Goal: Task Accomplishment & Management: Use online tool/utility

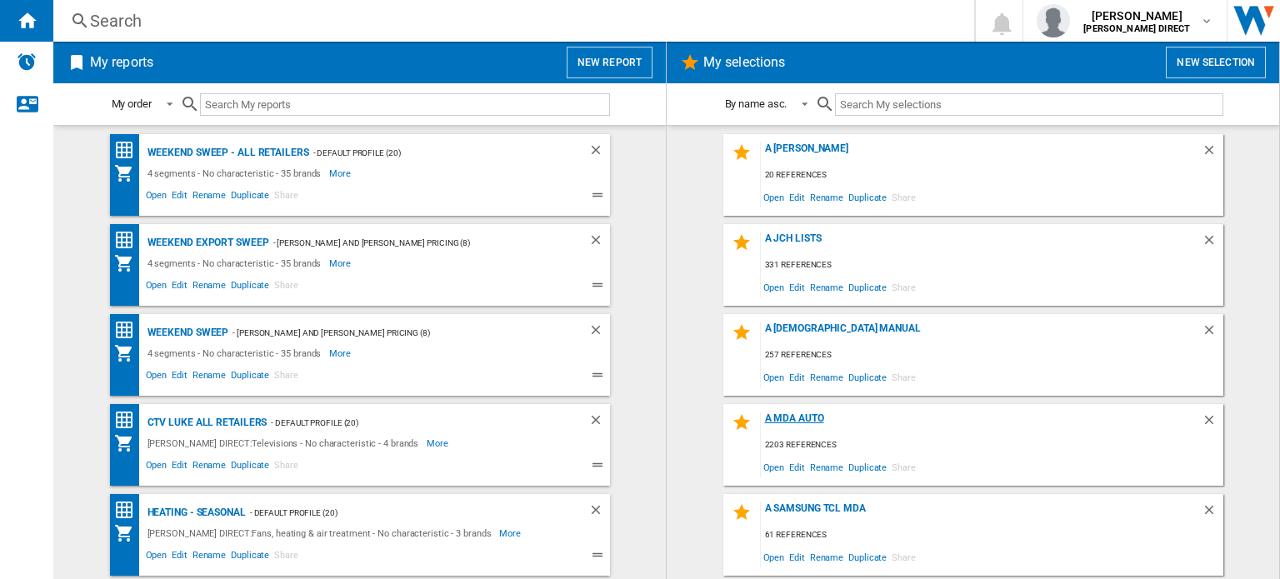
click at [792, 422] on div "A MDA Auto" at bounding box center [981, 423] width 441 height 22
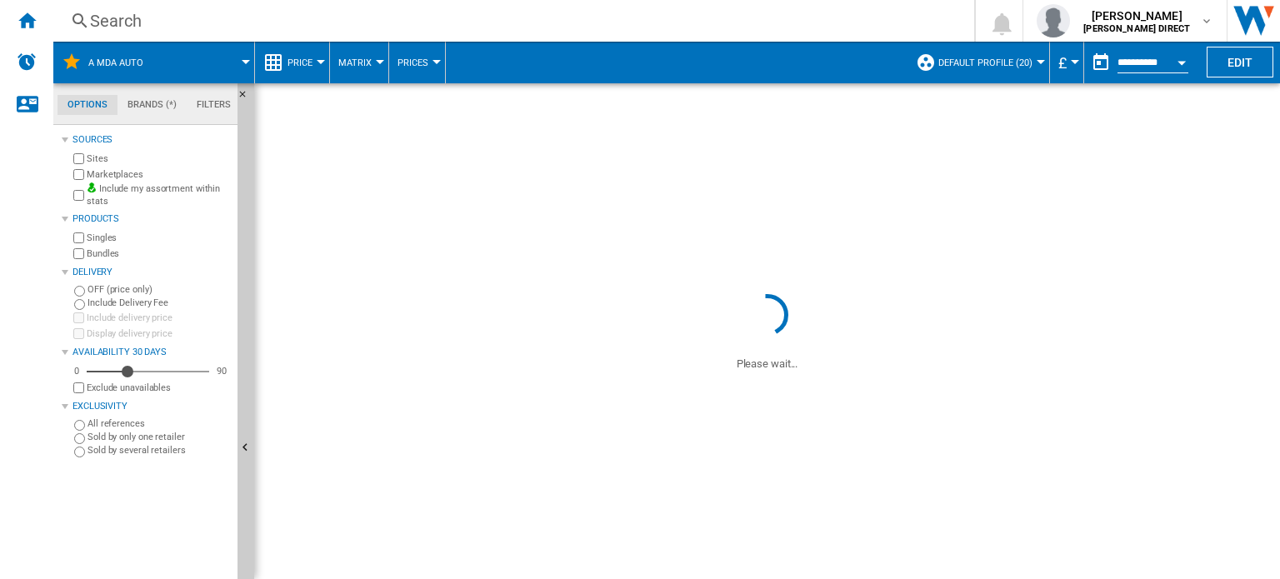
click at [246, 226] on button "Hide" at bounding box center [245, 448] width 17 height 731
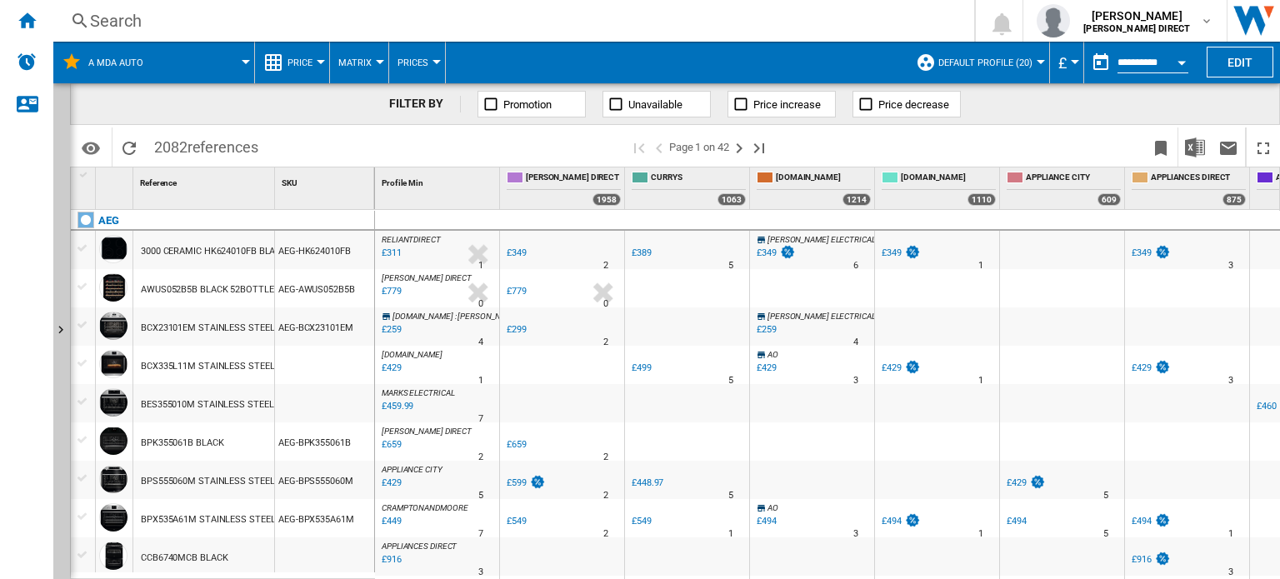
click at [372, 62] on button "Matrix" at bounding box center [359, 63] width 42 height 42
click at [353, 146] on span "Ranking" at bounding box center [364, 143] width 45 height 15
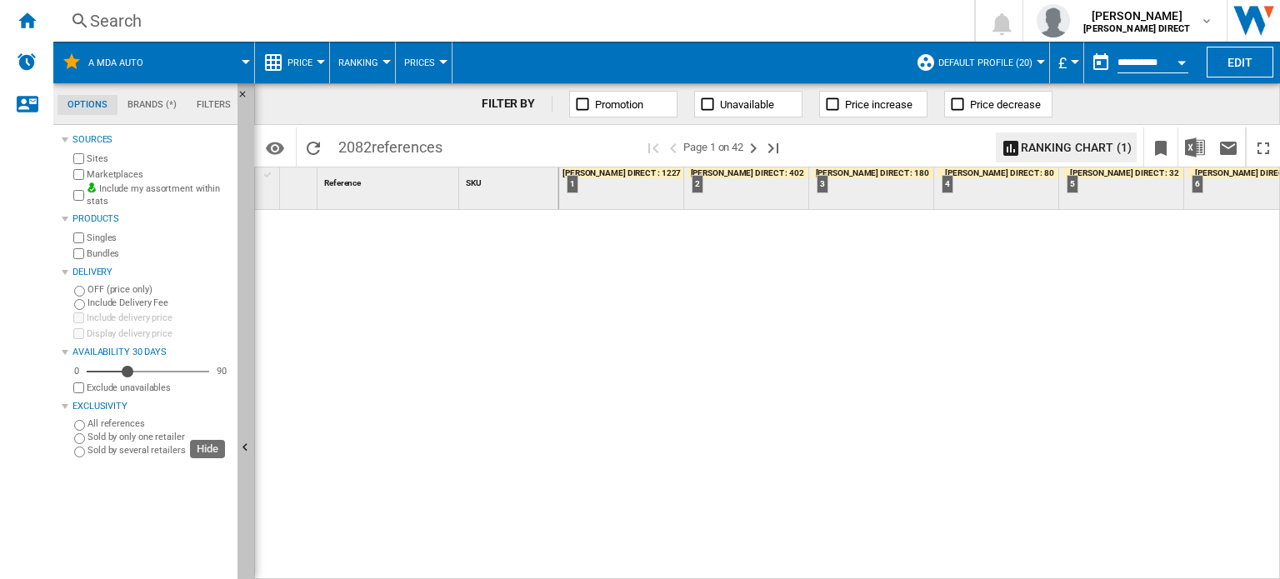
click at [249, 188] on button "Hide" at bounding box center [245, 448] width 17 height 731
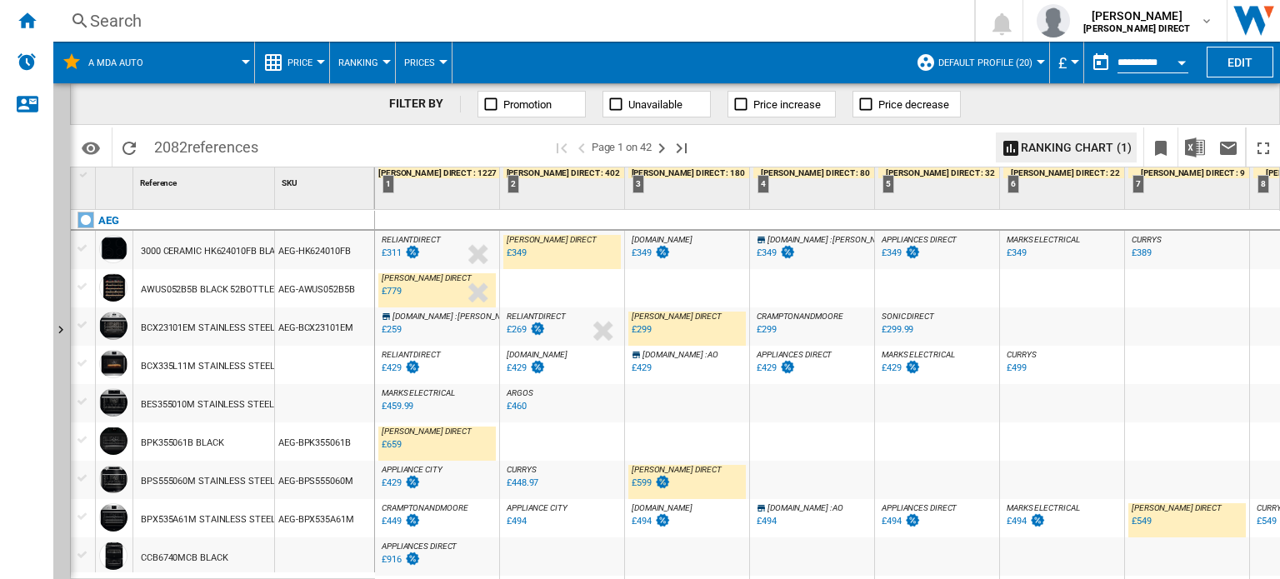
click at [1180, 59] on button "Open calendar" at bounding box center [1181, 60] width 30 height 30
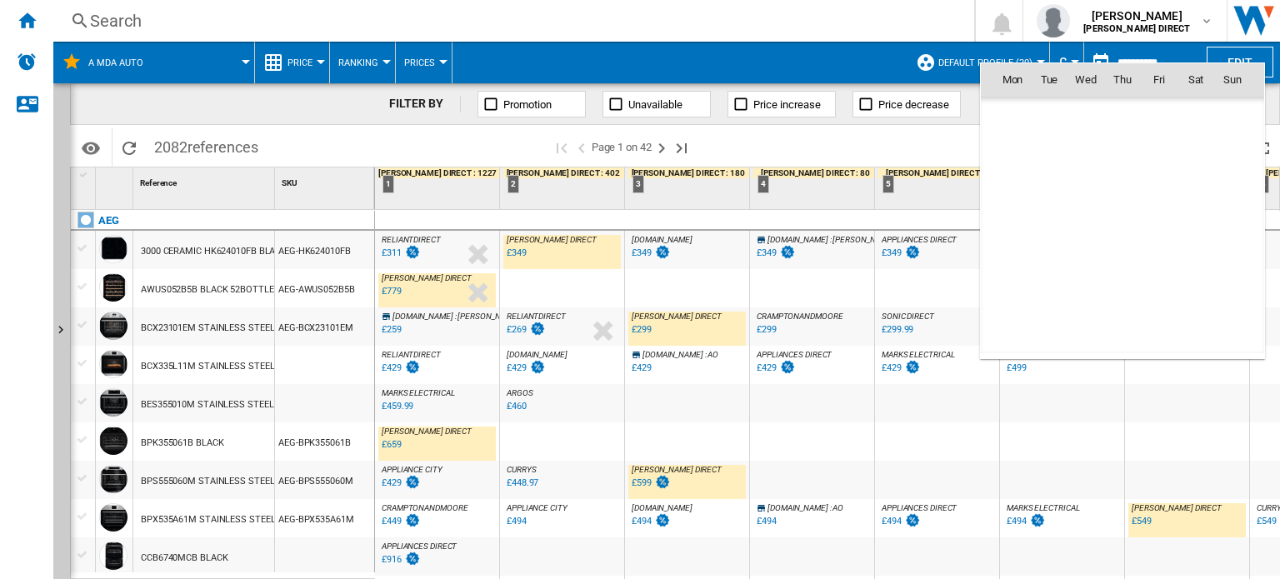
scroll to position [7947, 0]
click at [1054, 226] on span "16" at bounding box center [1048, 225] width 33 height 33
type input "**********"
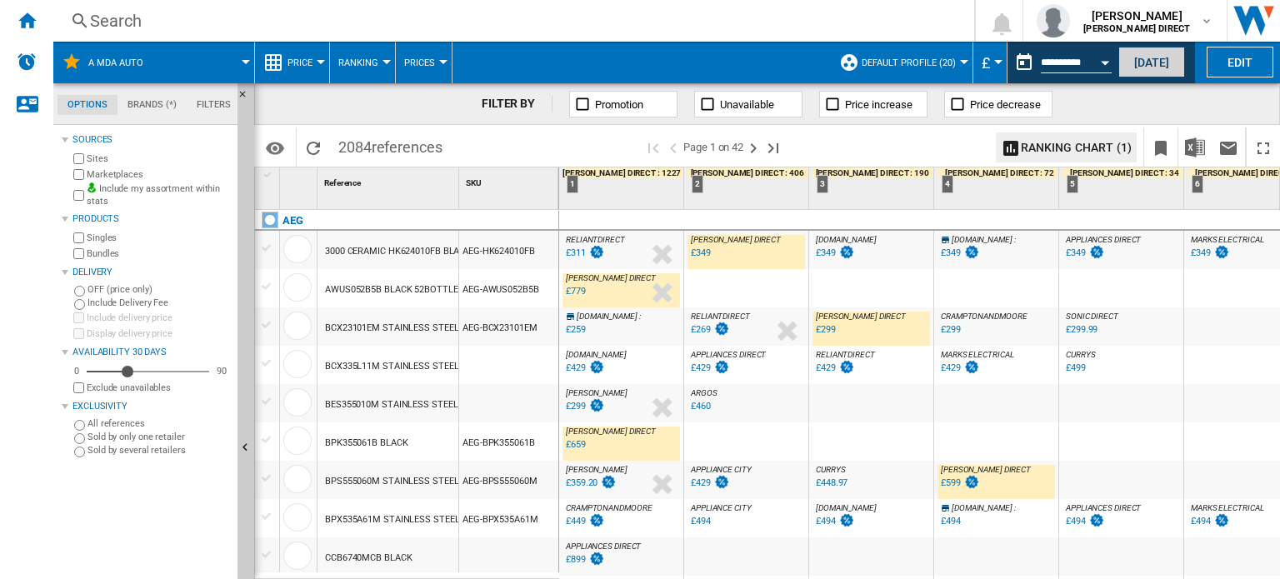
click at [1163, 49] on button "[DATE]" at bounding box center [1151, 62] width 67 height 31
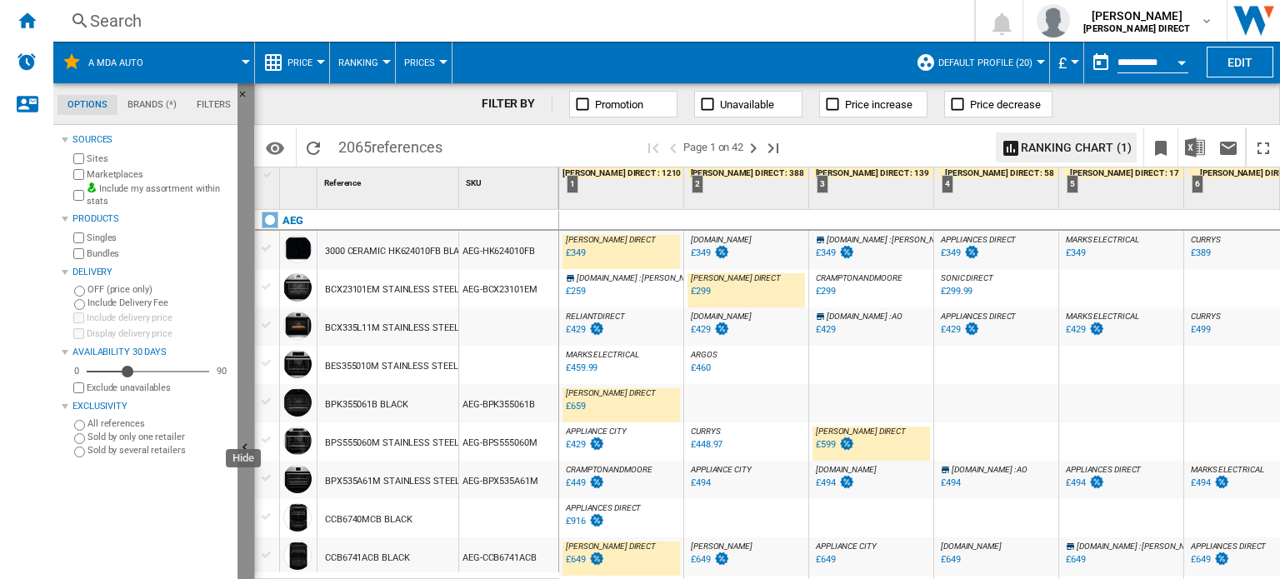
click at [246, 228] on button "Hide" at bounding box center [245, 448] width 17 height 731
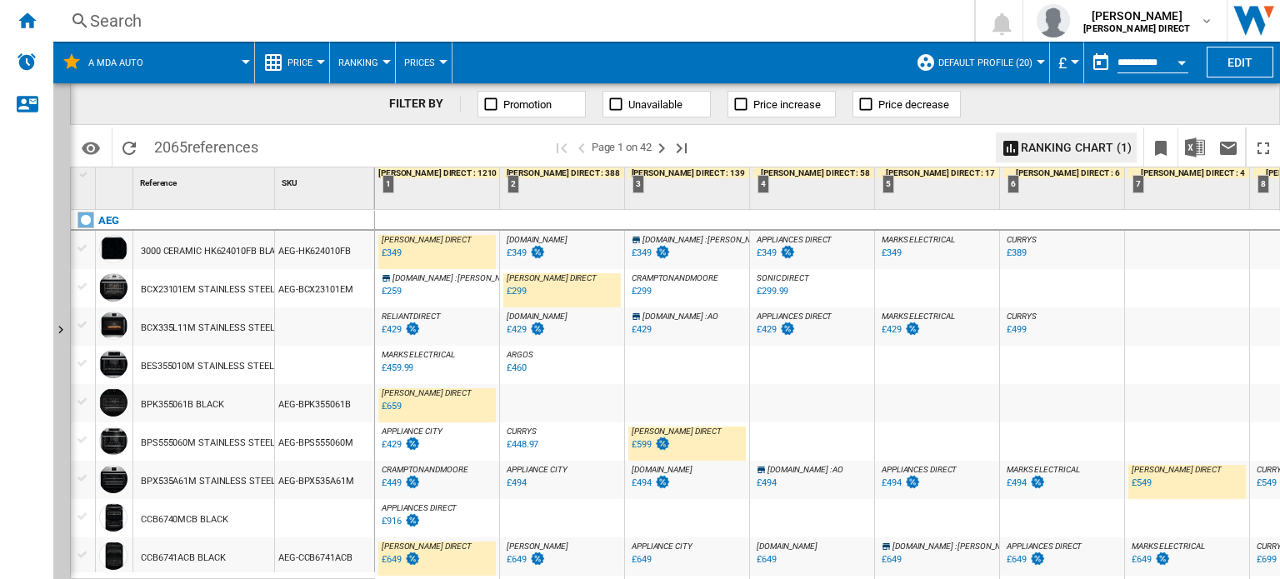
scroll to position [333, 0]
